Goal: Transaction & Acquisition: Purchase product/service

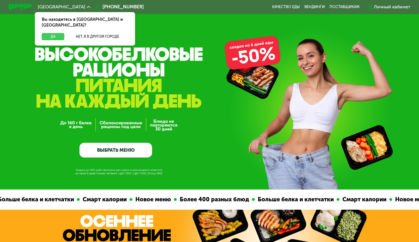
click at [53, 33] on button "Да" at bounding box center [53, 36] width 22 height 7
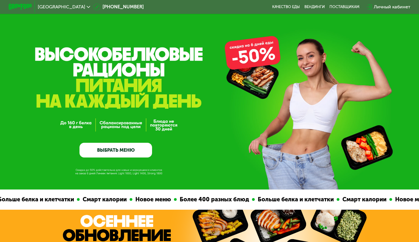
click at [130, 152] on link "ВЫБРАТЬ МЕНЮ" at bounding box center [116, 150] width 73 height 15
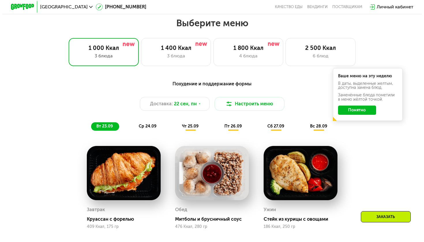
scroll to position [371, 0]
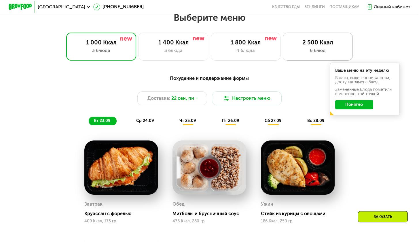
click at [309, 50] on div "6 блюд" at bounding box center [318, 50] width 58 height 7
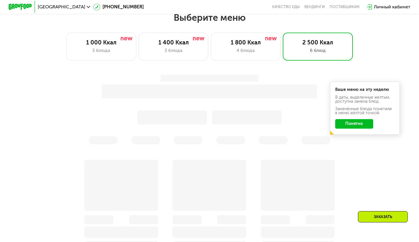
click at [359, 128] on div "Ваше меню на эту неделю В даты, выделенные желтым, доступна замена блюд. Заменё…" at bounding box center [210, 109] width 352 height 77
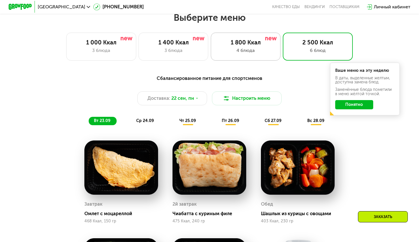
click at [253, 52] on div "4 блюда" at bounding box center [246, 50] width 58 height 7
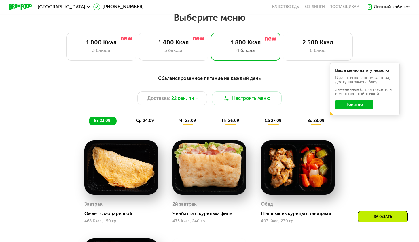
click at [358, 108] on button "Понятно" at bounding box center [355, 104] width 38 height 9
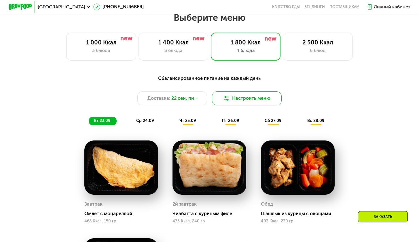
click at [266, 97] on button "Настроить меню" at bounding box center [247, 98] width 70 height 14
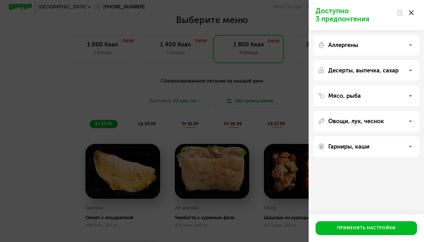
click at [404, 44] on div "Аллергены" at bounding box center [366, 45] width 97 height 7
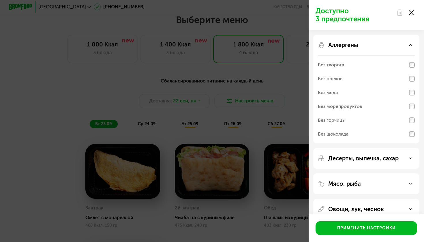
click at [365, 160] on p "Десерты, выпечка, сахар" at bounding box center [363, 158] width 70 height 7
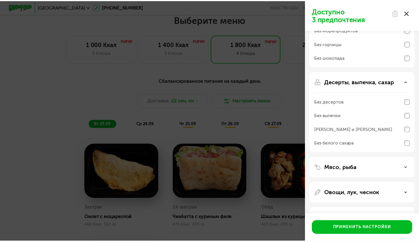
scroll to position [97, 0]
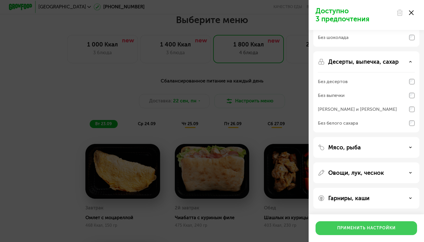
click at [366, 224] on button "Применить настройки" at bounding box center [365, 228] width 101 height 14
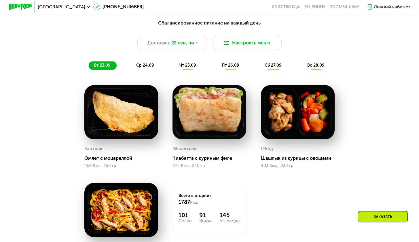
scroll to position [377, 0]
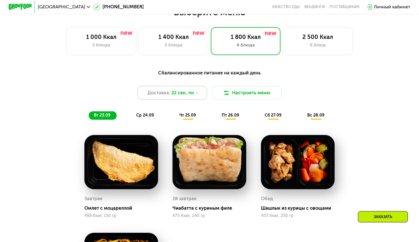
click at [194, 95] on div "Доставка: [DATE]" at bounding box center [173, 93] width 70 height 14
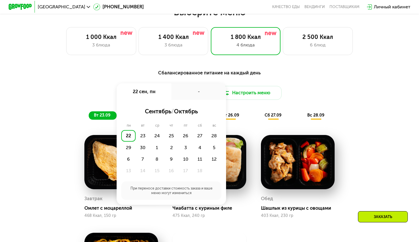
click at [101, 73] on div "Сбалансированное питание на каждый день" at bounding box center [209, 72] width 345 height 7
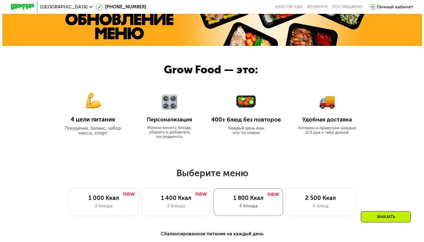
scroll to position [323, 0]
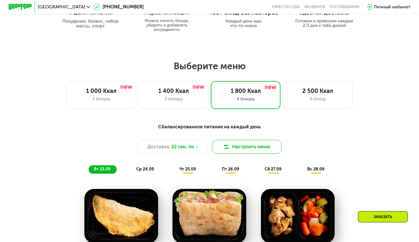
click at [239, 152] on button "Настроить меню" at bounding box center [247, 147] width 70 height 14
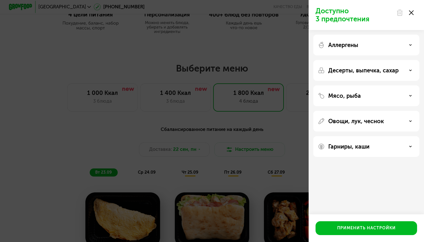
click at [407, 122] on div "Овощи, лук, чеснок" at bounding box center [366, 121] width 97 height 7
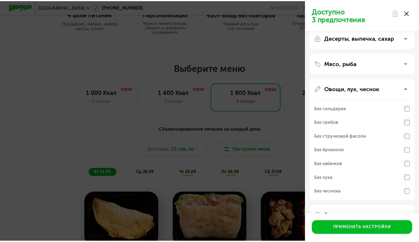
scroll to position [50, 0]
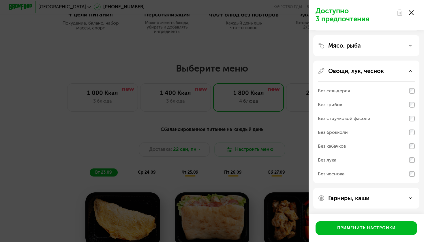
click at [342, 19] on p "Доступно 3 предпочтения" at bounding box center [353, 15] width 77 height 16
click at [83, 46] on div "Доступно 3 предпочтения Аллергены Десерты, выпечка, сахар Мясо, рыба Овощи, лук…" at bounding box center [212, 121] width 424 height 242
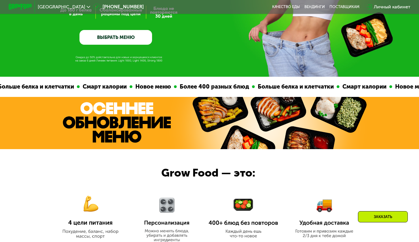
scroll to position [0, 0]
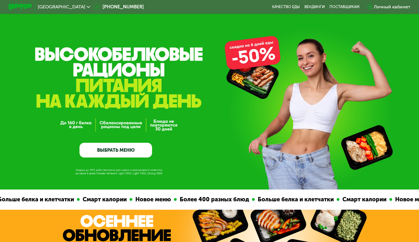
click at [109, 150] on link "ВЫБРАТЬ МЕНЮ" at bounding box center [116, 150] width 73 height 15
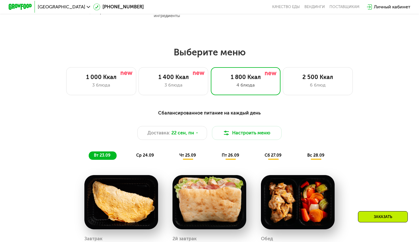
scroll to position [371, 0]
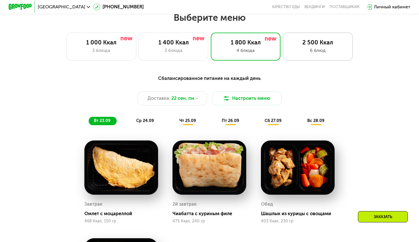
click at [303, 53] on div "6 блюд" at bounding box center [318, 50] width 58 height 7
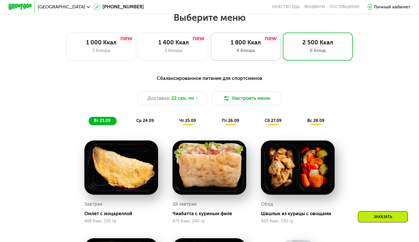
click at [254, 52] on div "4 блюда" at bounding box center [246, 50] width 58 height 7
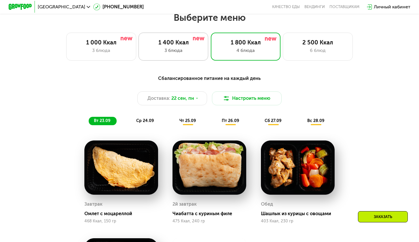
click at [164, 49] on div "1 400 Ккал 3 блюда" at bounding box center [174, 47] width 70 height 28
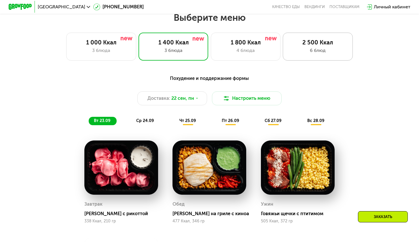
click at [335, 46] on div "2 500 Ккал" at bounding box center [318, 42] width 58 height 7
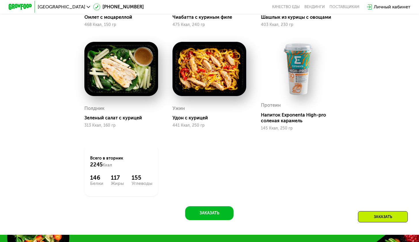
scroll to position [377, 0]
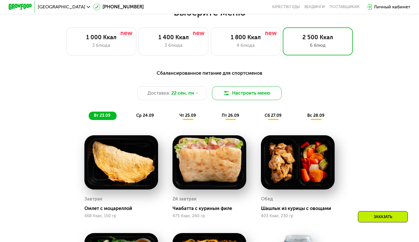
click at [229, 95] on img at bounding box center [226, 93] width 7 height 7
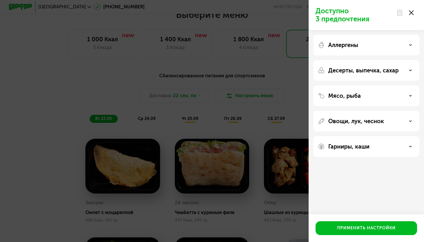
click at [411, 12] on use at bounding box center [411, 12] width 5 height 5
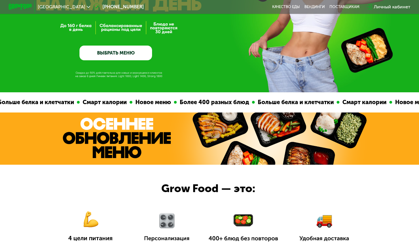
scroll to position [0, 0]
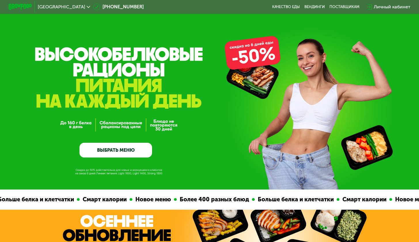
click at [101, 86] on div "GrowFood — доставка правильного питания ВЫБРАТЬ МЕНЮ" at bounding box center [116, 112] width 73 height 90
drag, startPoint x: 59, startPoint y: 124, endPoint x: 124, endPoint y: 125, distance: 65.2
click at [124, 125] on div "GrowFood — доставка правильного питания ВЫБРАТЬ МЕНЮ" at bounding box center [209, 112] width 419 height 90
click at [163, 127] on div "GrowFood — доставка правильного питания ВЫБРАТЬ МЕНЮ" at bounding box center [209, 112] width 419 height 90
click at [123, 149] on link "ВЫБРАТЬ МЕНЮ" at bounding box center [116, 150] width 73 height 15
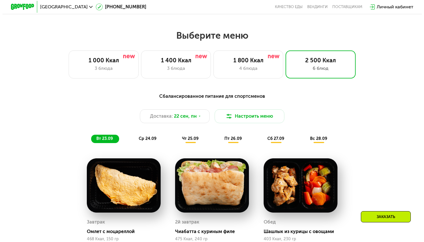
scroll to position [371, 0]
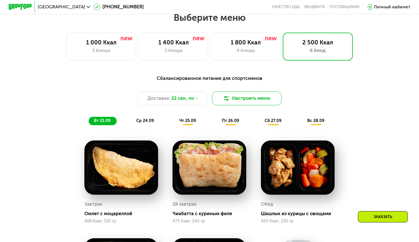
click at [240, 102] on button "Настроить меню" at bounding box center [247, 98] width 70 height 14
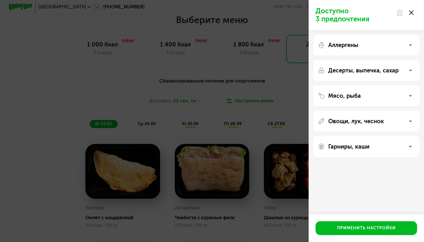
click at [368, 93] on div "Мясо, рыба" at bounding box center [366, 95] width 97 height 7
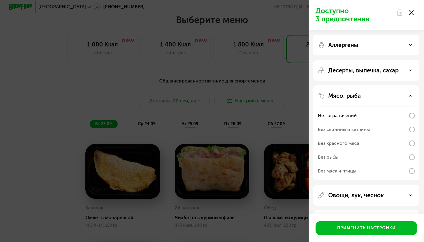
click at [378, 191] on div "Овощи, лук, чеснок" at bounding box center [366, 195] width 106 height 21
click at [380, 196] on p "Овощи, лук, чеснок" at bounding box center [356, 195] width 56 height 7
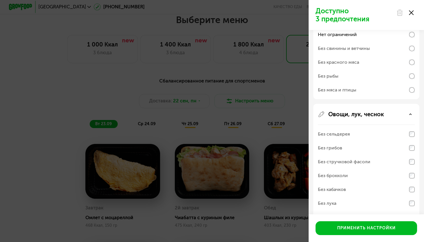
scroll to position [124, 0]
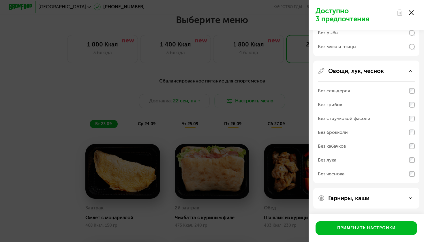
click at [376, 199] on div "Гарниры, каши" at bounding box center [366, 198] width 97 height 7
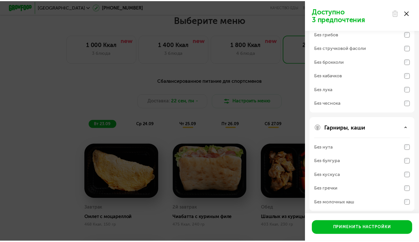
scroll to position [198, 0]
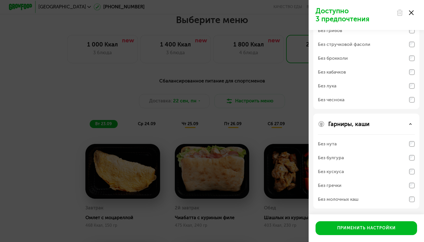
click at [74, 73] on div "Доступно 3 предпочтения Аллергены Десерты, выпечка, сахар Мясо, рыба Нет ограни…" at bounding box center [212, 121] width 424 height 242
